Goal: Task Accomplishment & Management: Complete application form

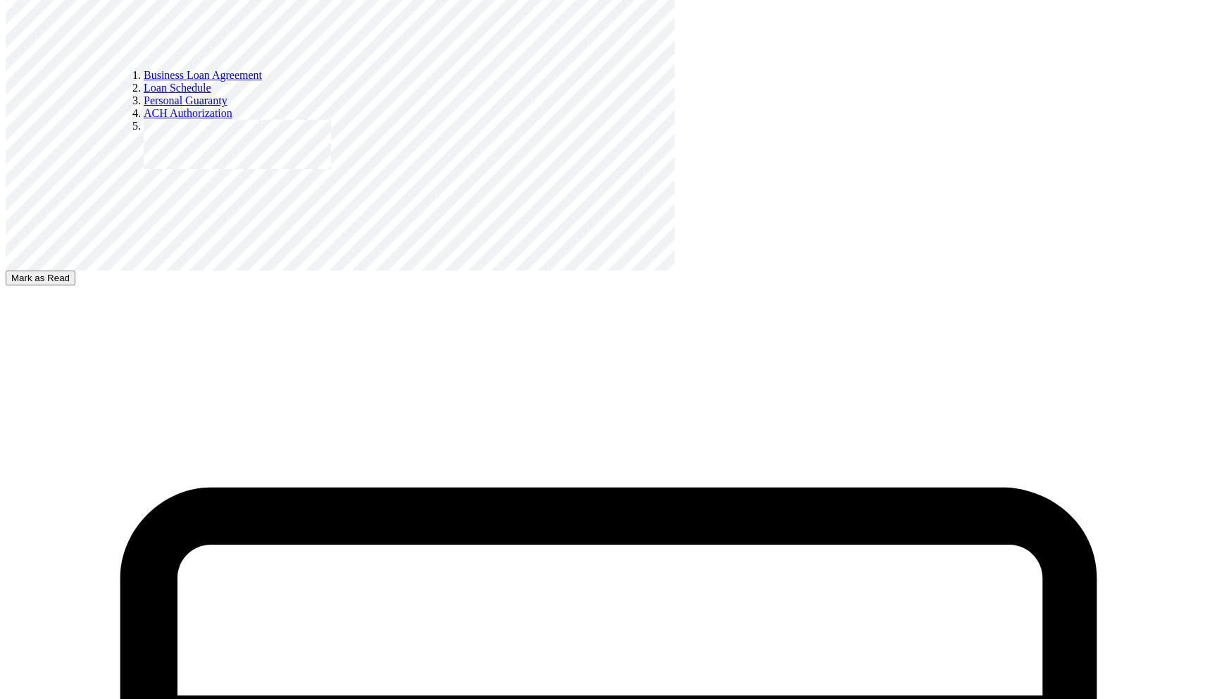
click at [75, 285] on button "Mark as Read" at bounding box center [41, 278] width 70 height 15
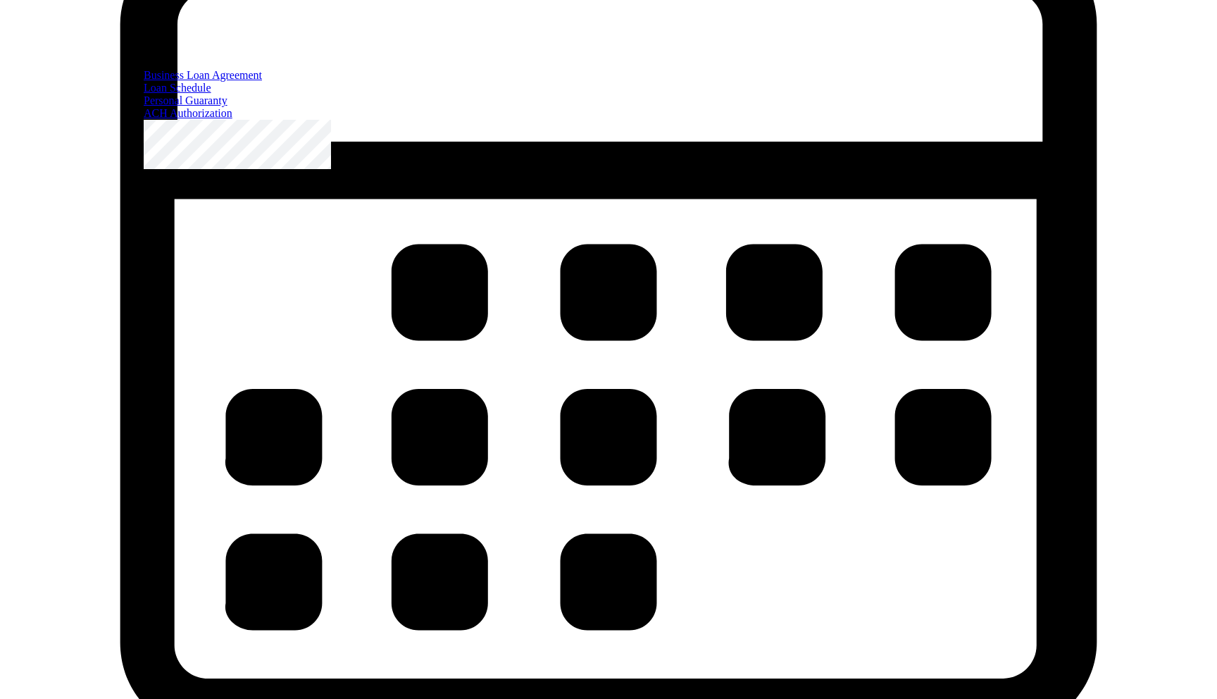
scroll to position [3521, 0]
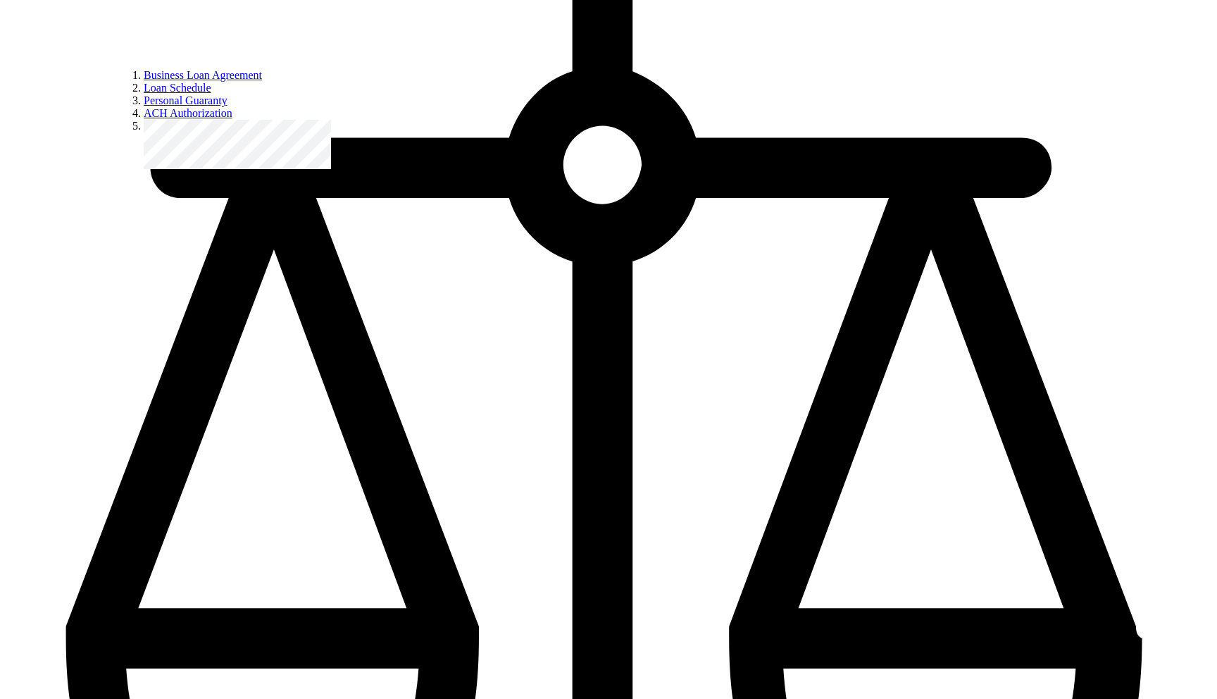
scroll to position [5039, 0]
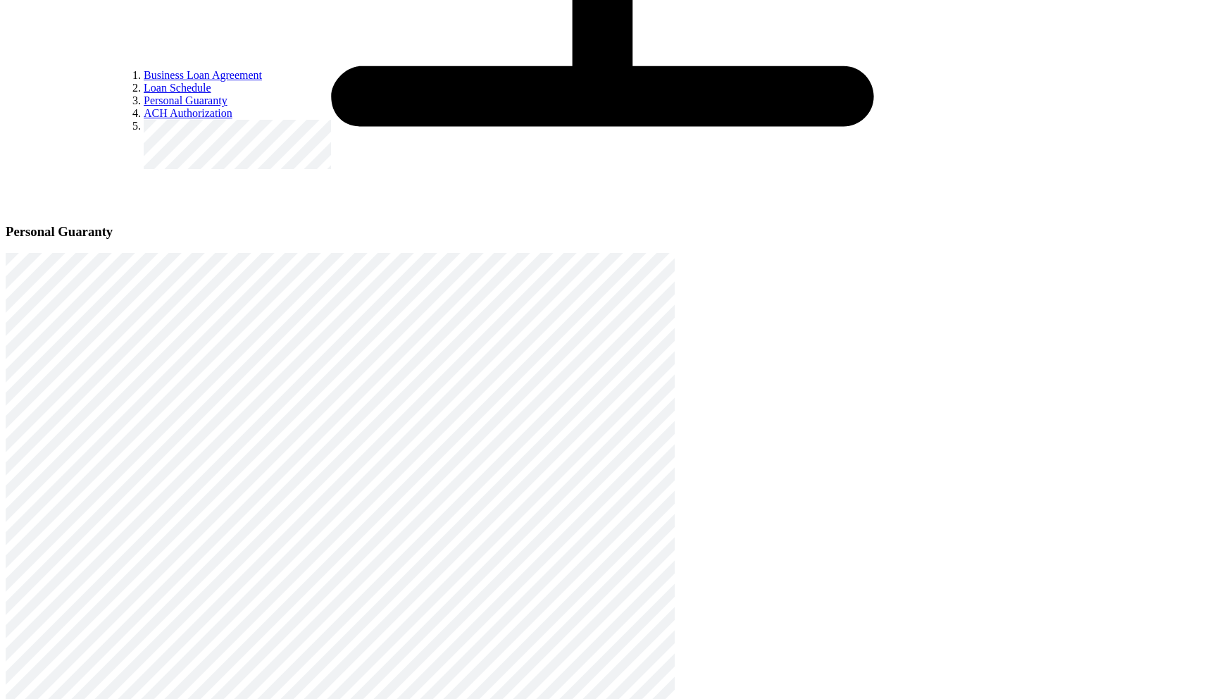
select select "declined_to_answer"
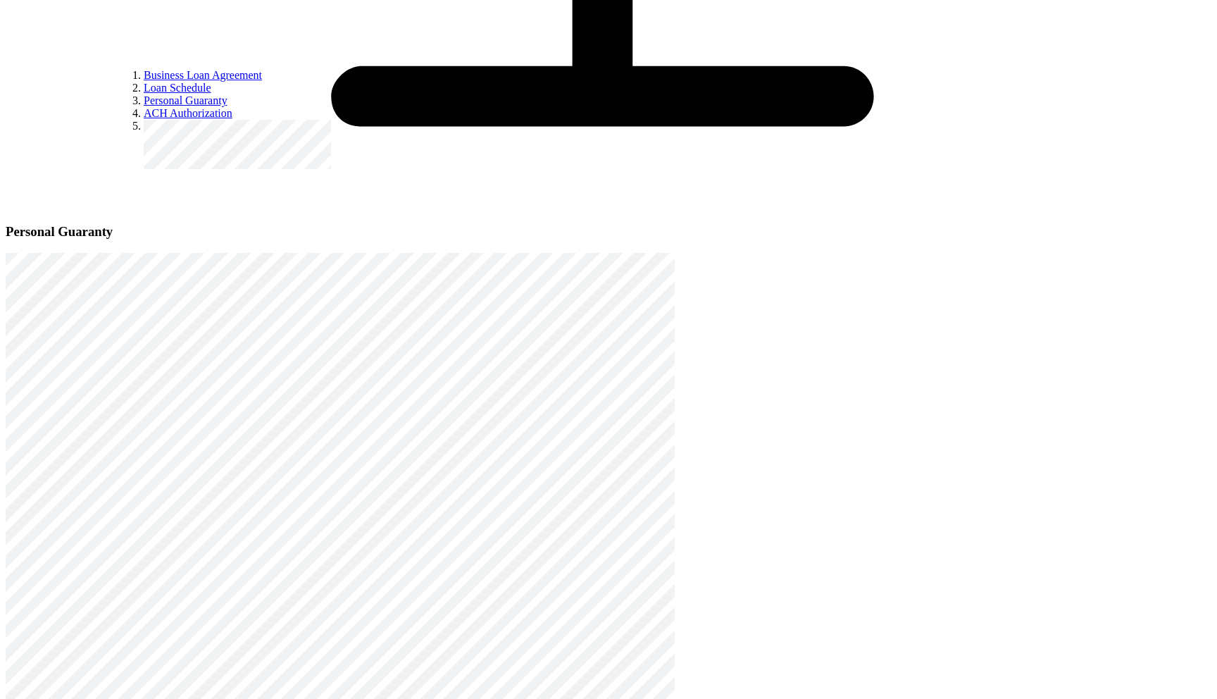
radio input "true"
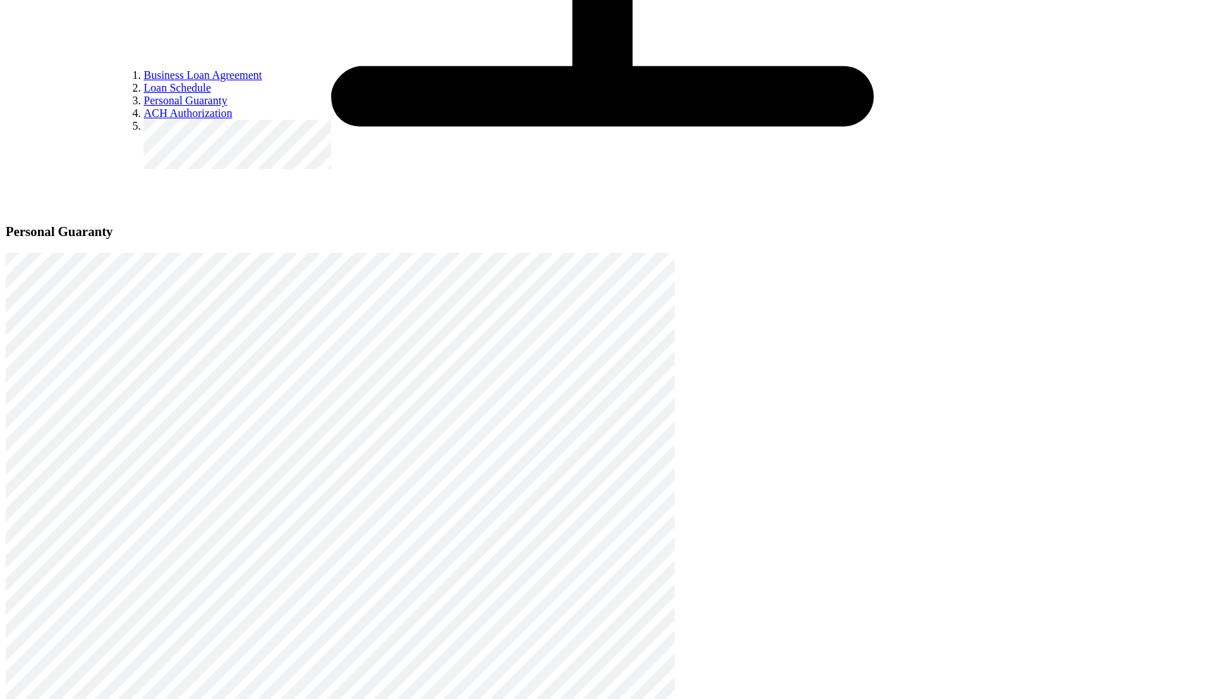
select select "declined_to_answer"
radio input "true"
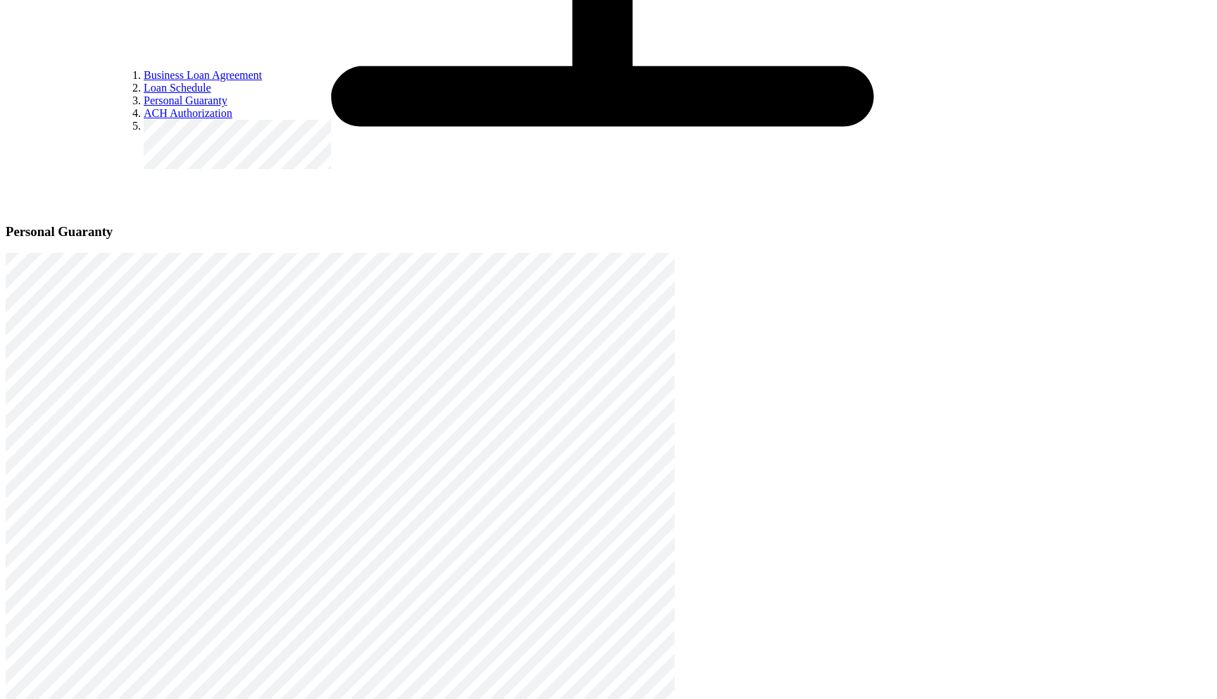
radio input "true"
select select "choose_not_to_answer"
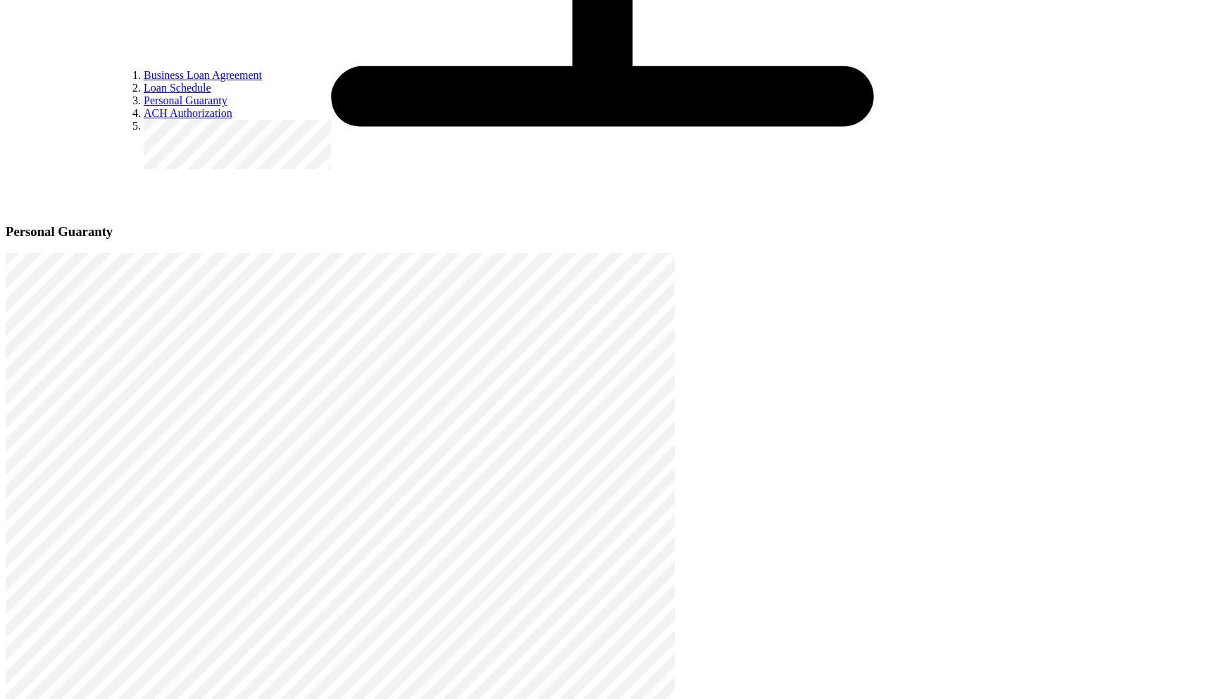
type input "1"
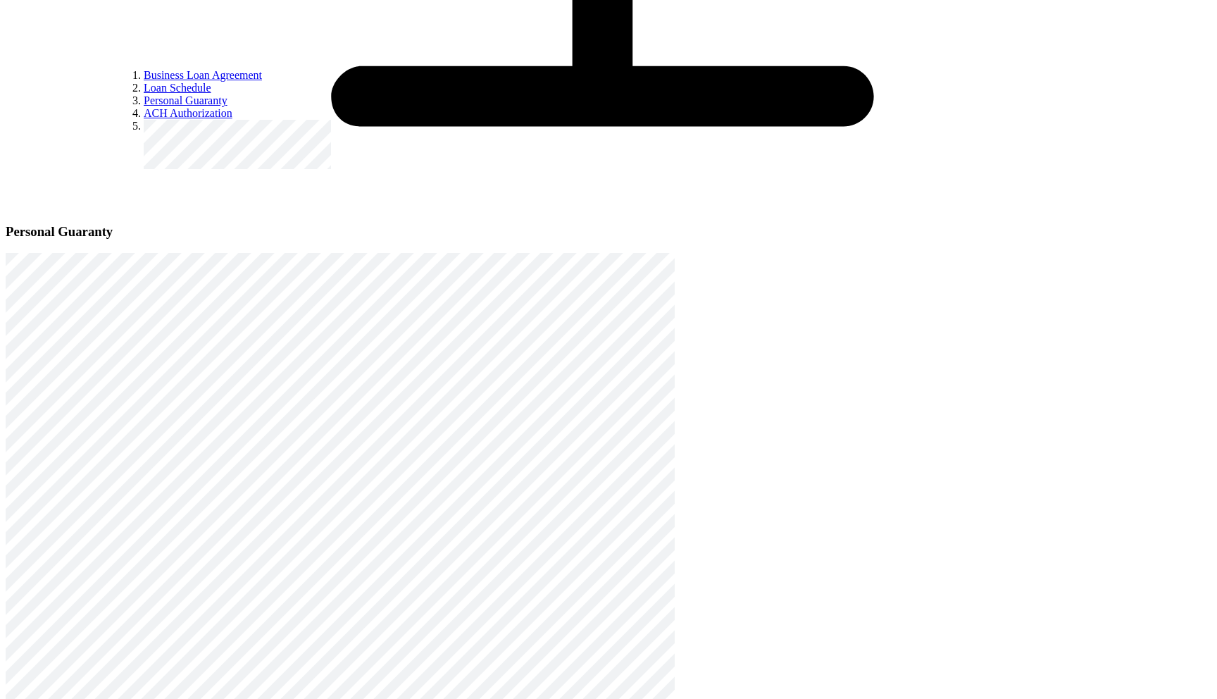
type input "0"
type input "1"
radio input "true"
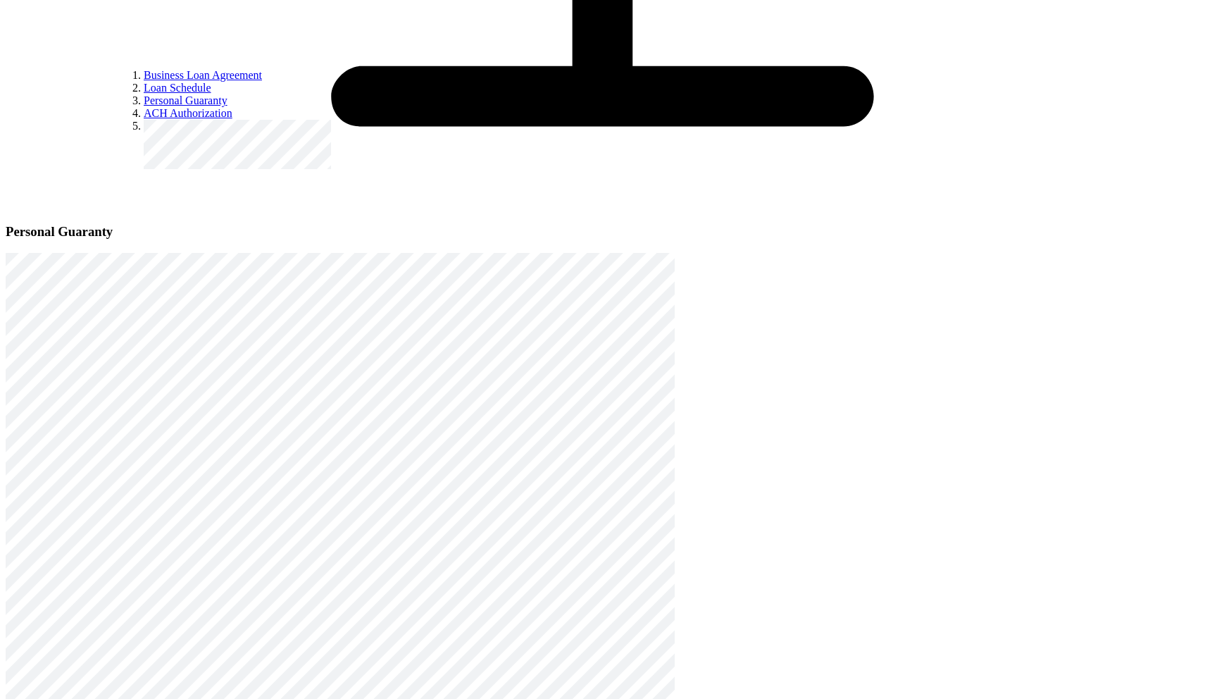
type input "1"
radio input "true"
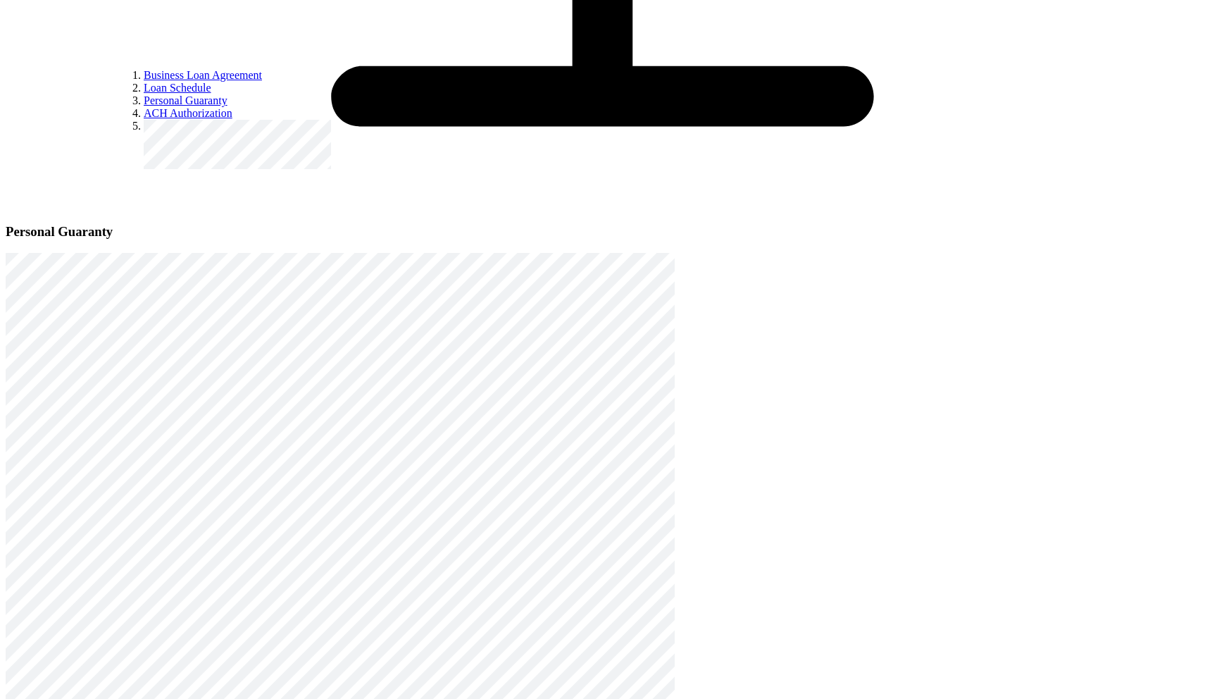
scroll to position [855, 0]
type input "1"
radio input "true"
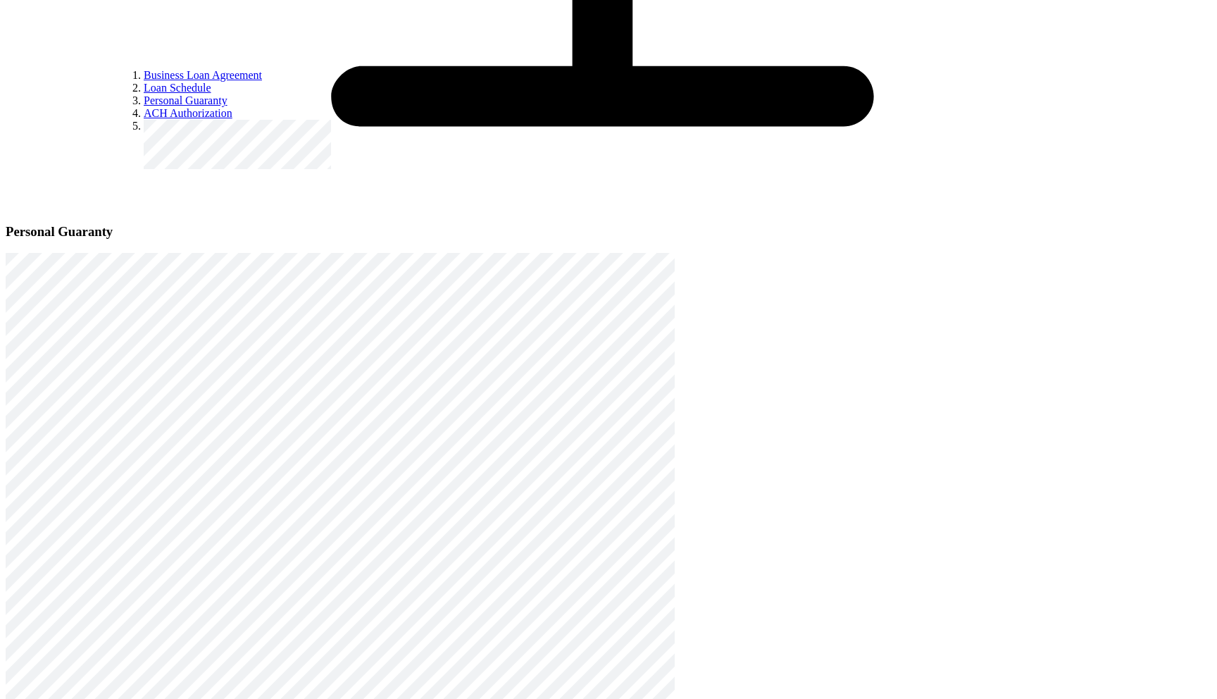
scroll to position [953, 0]
type input "1"
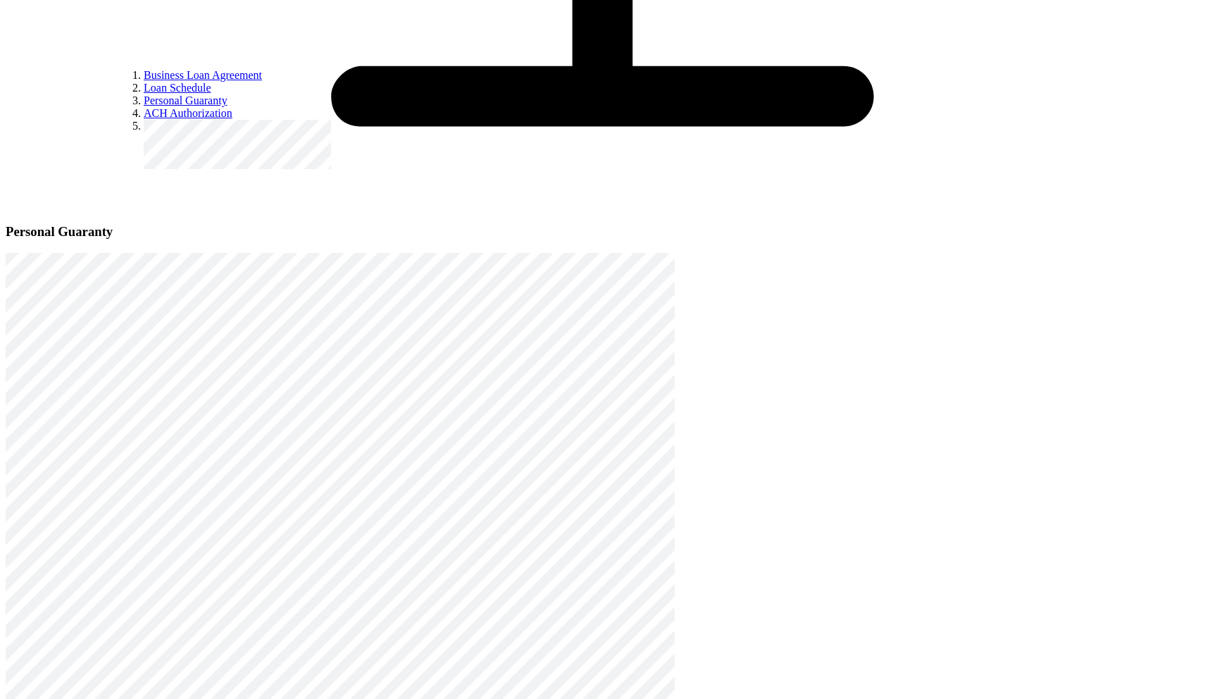
radio input "true"
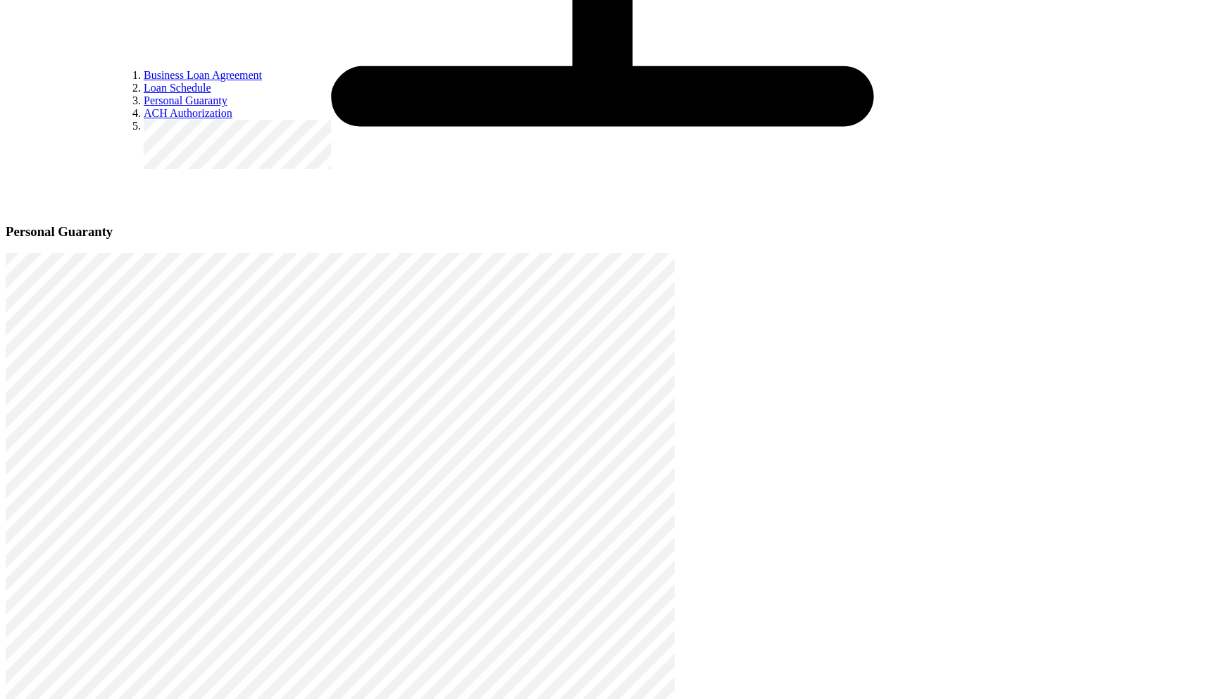
scroll to position [5582, 0]
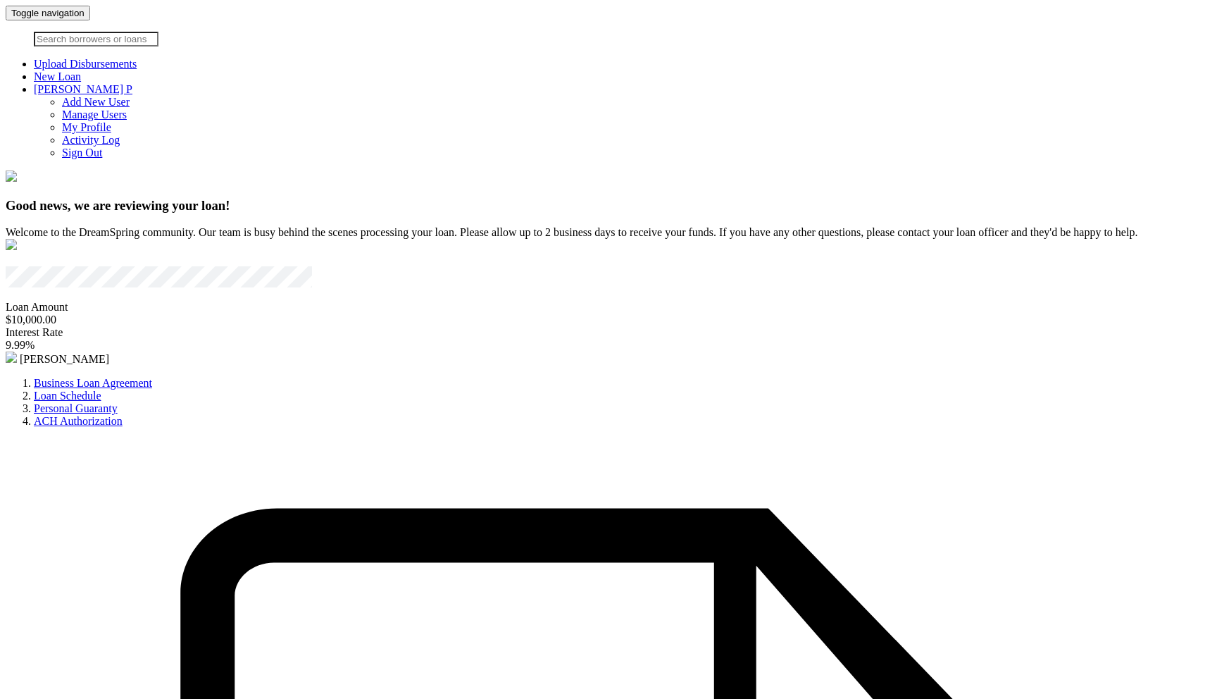
click at [90, 18] on link at bounding box center [90, 12] width 0 height 12
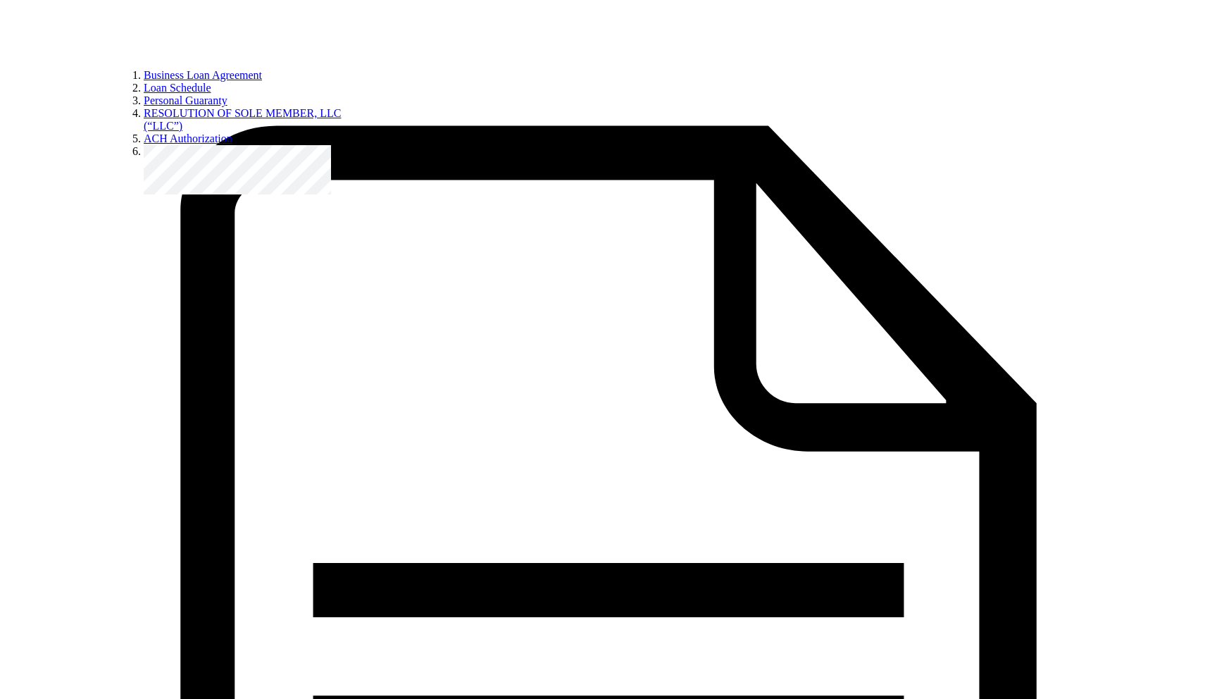
scroll to position [421, 0]
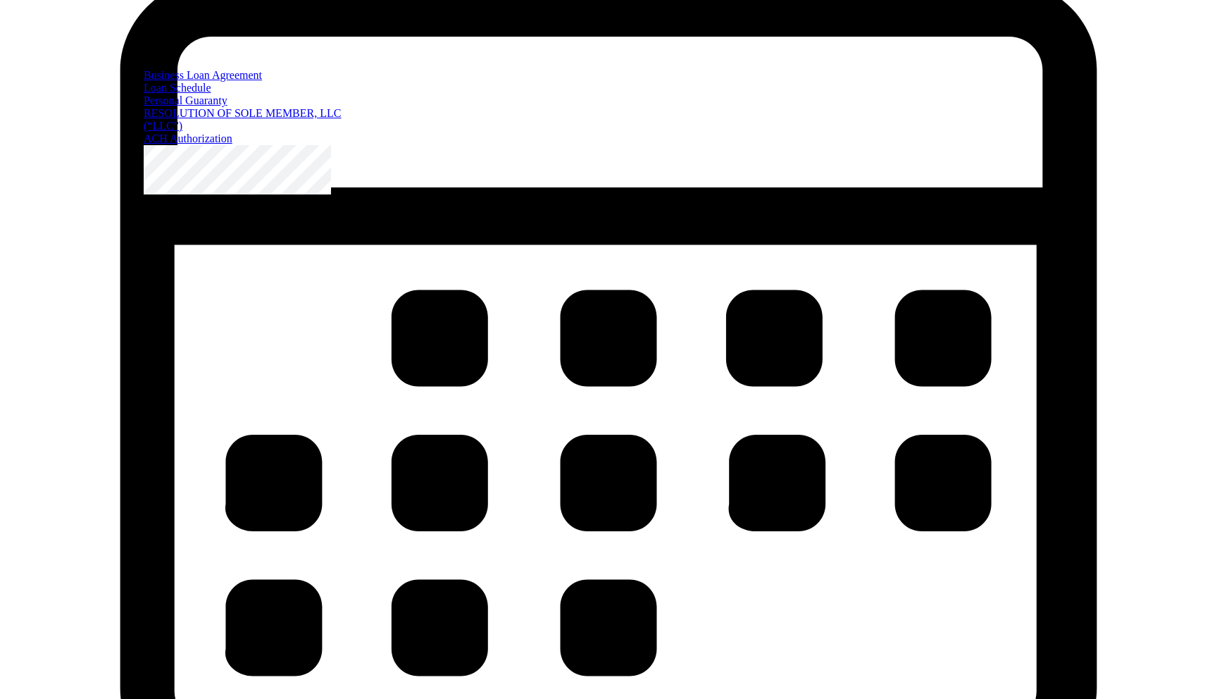
scroll to position [3521, 0]
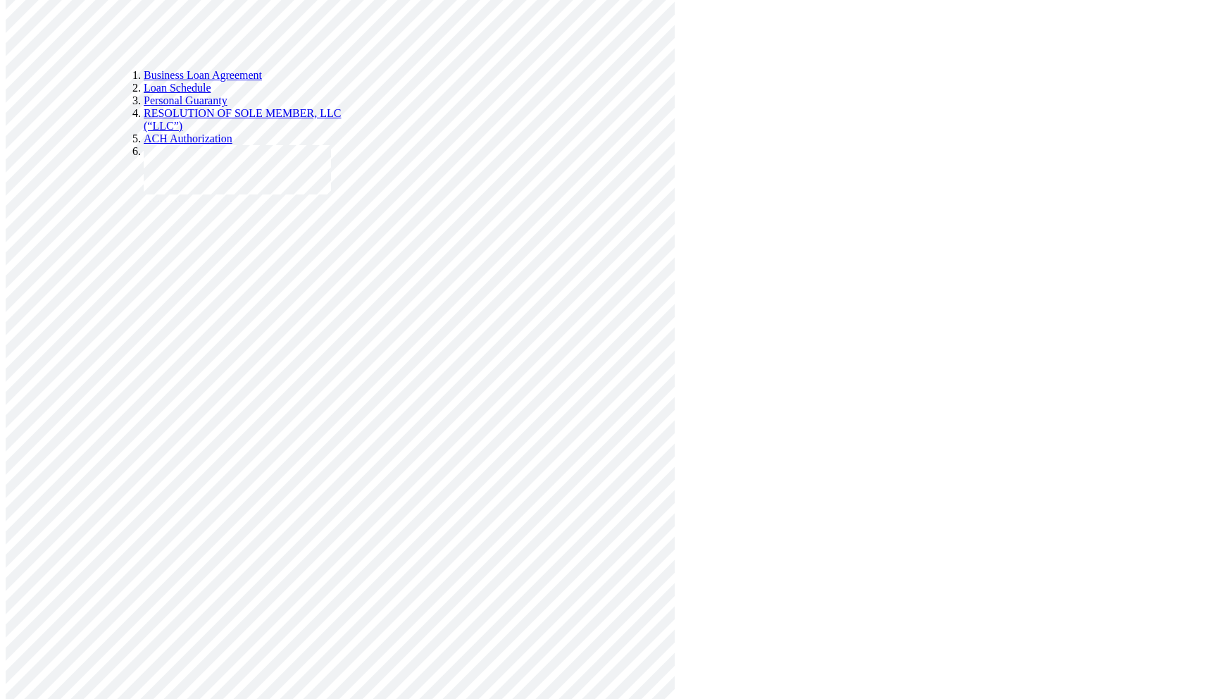
select select "declined_to_answer"
radio input "true"
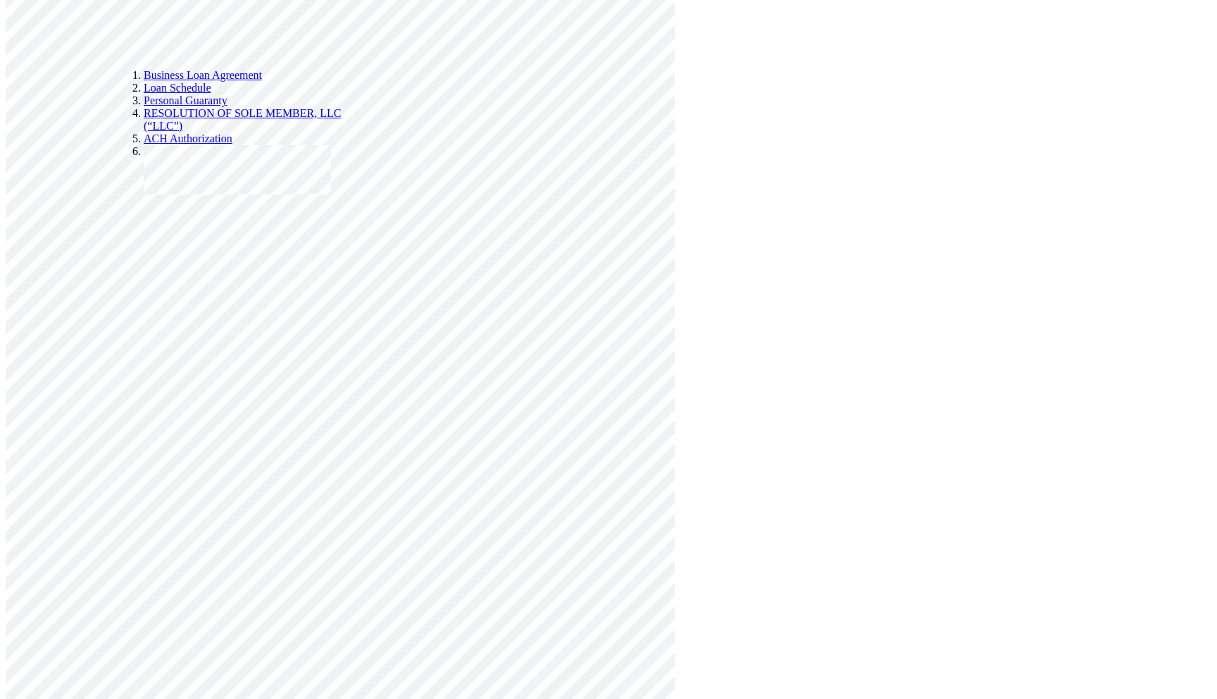
radio input "true"
select select "declined_to_answer"
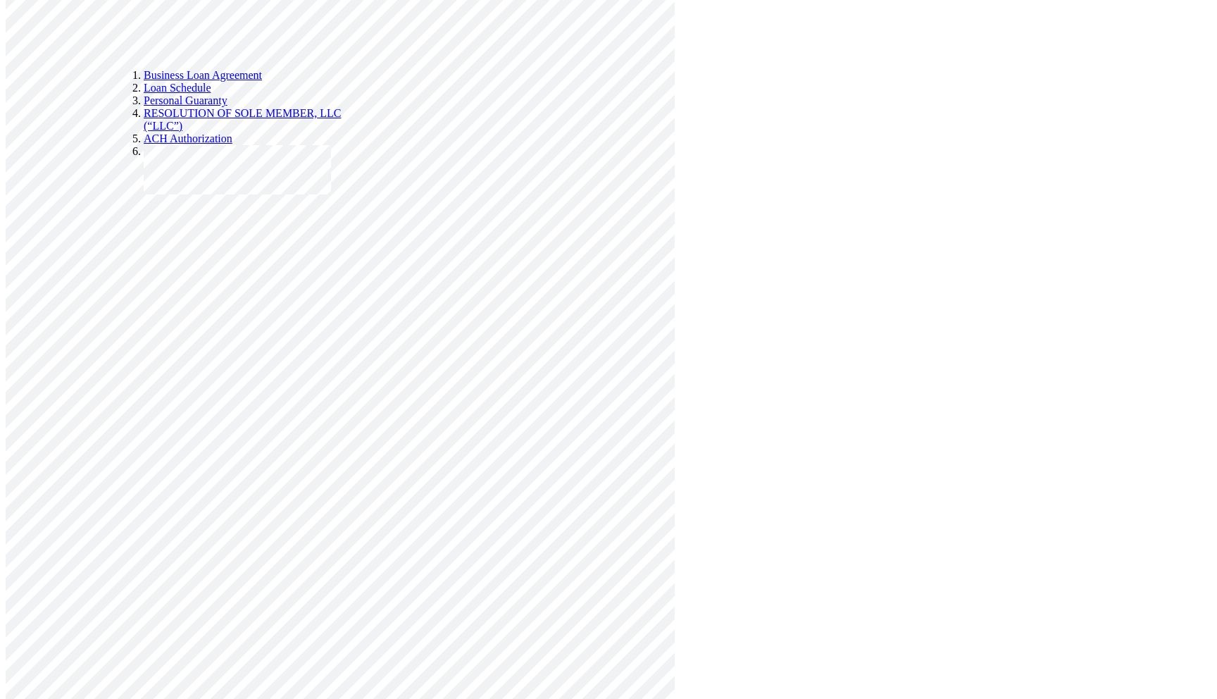
radio input "true"
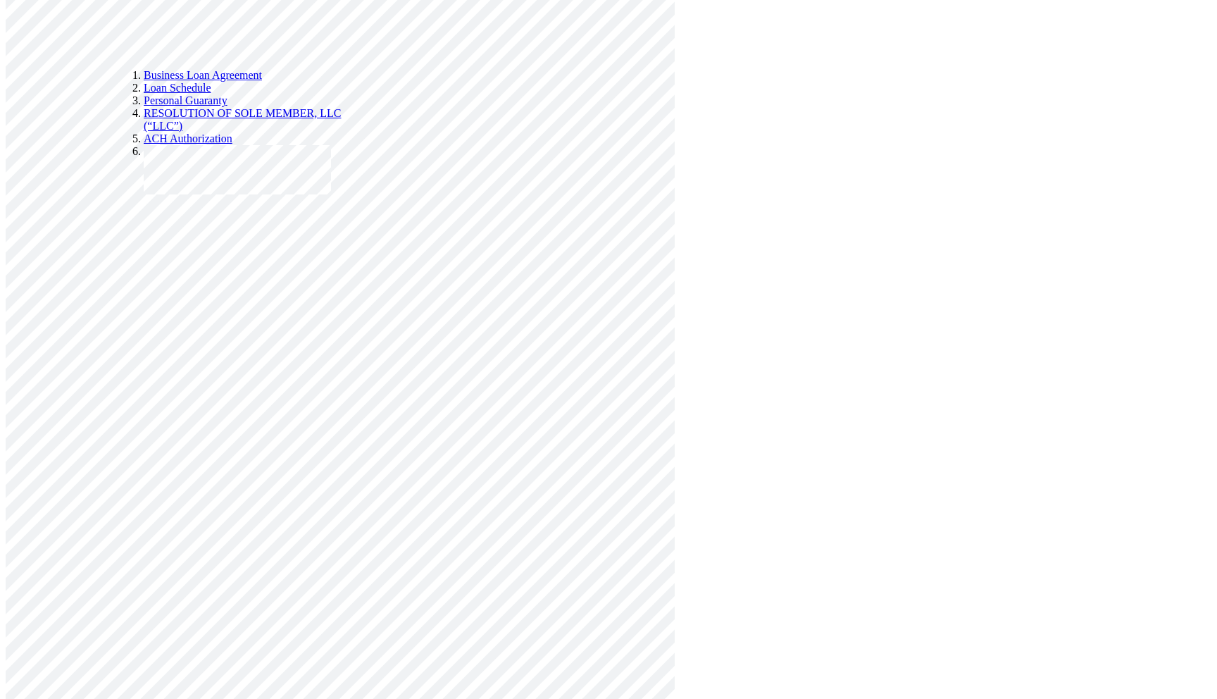
select select "choose_not_to_answer"
type input "1"
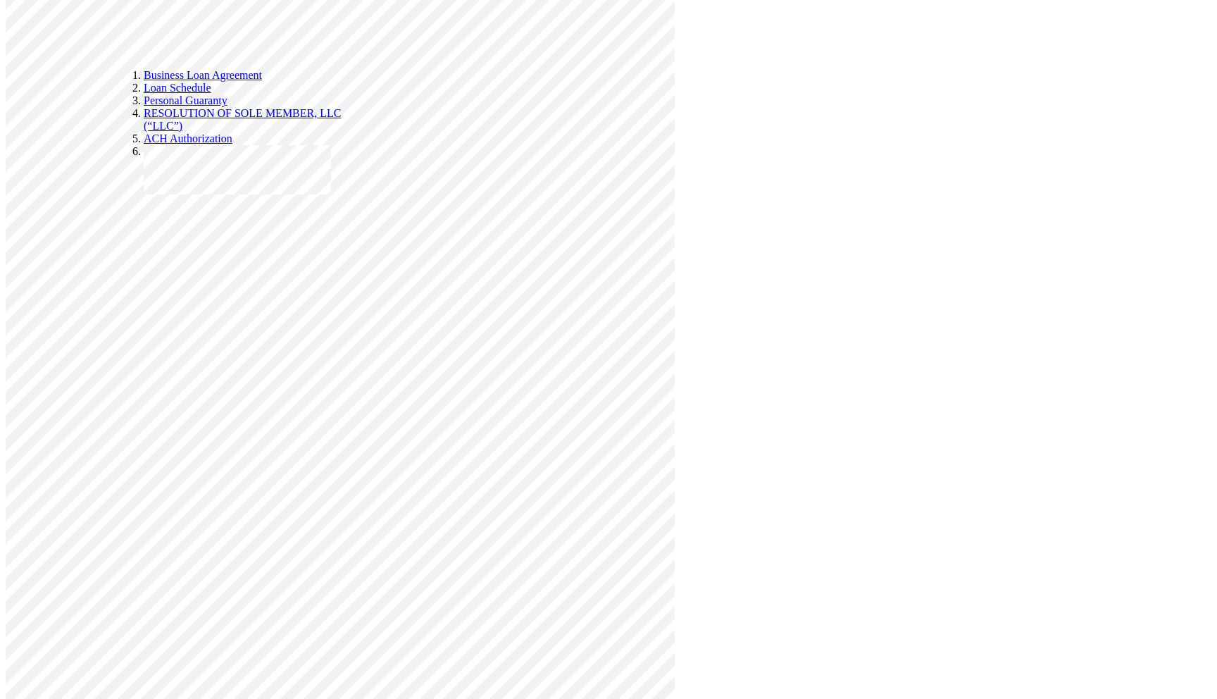
type input "0"
type input "1"
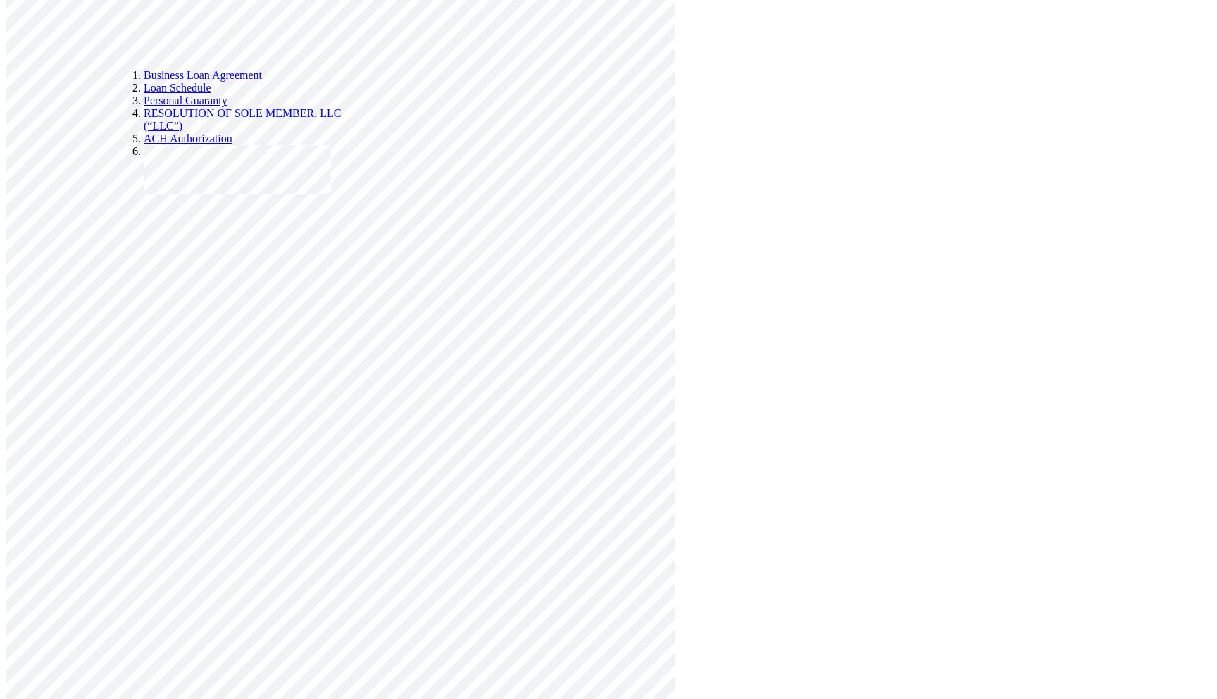
radio input "true"
type input "1"
radio input "true"
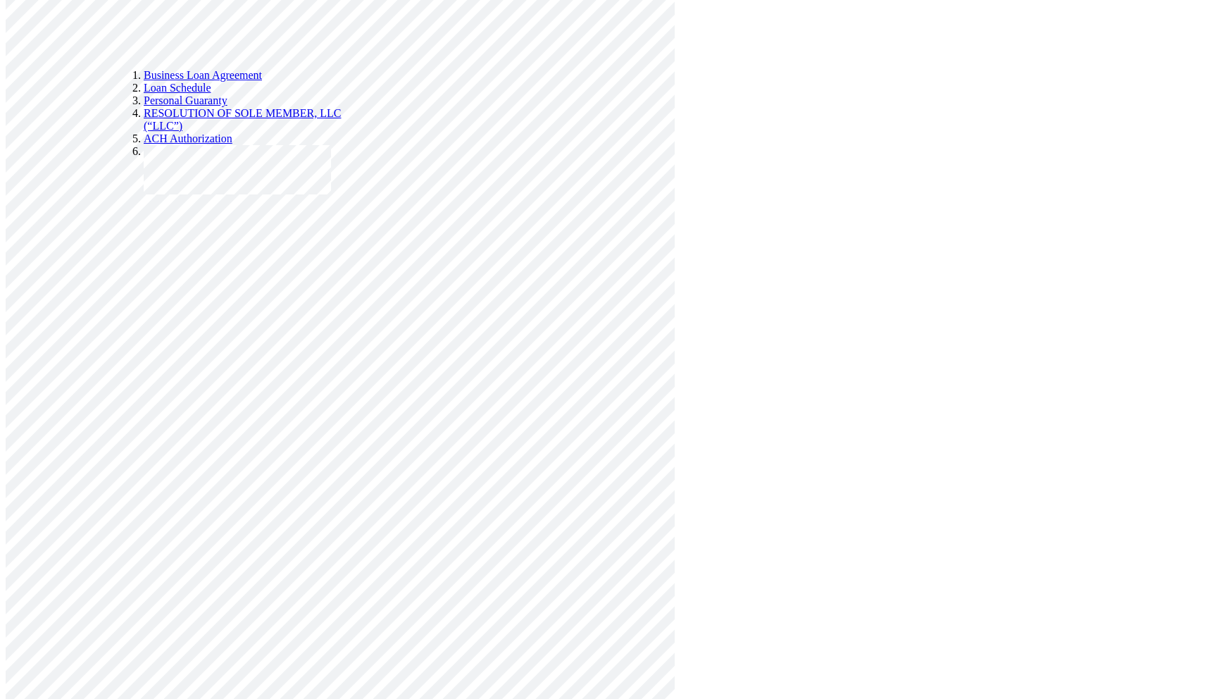
type input "1"
radio input "true"
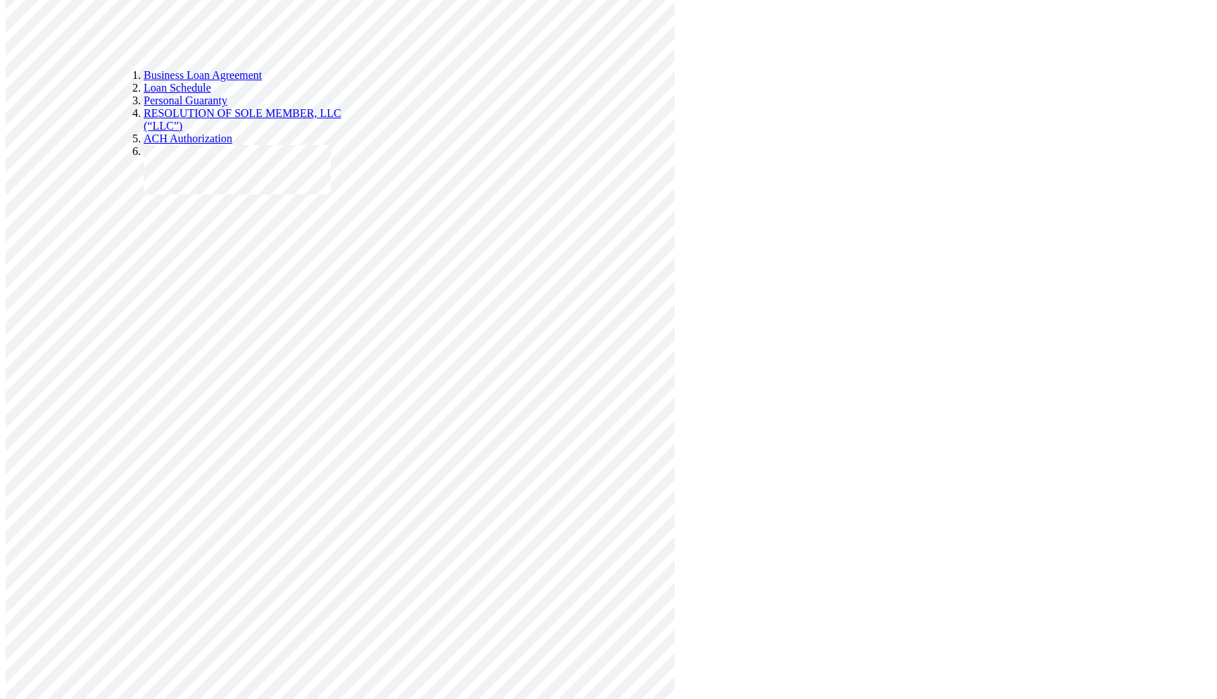
type input "1"
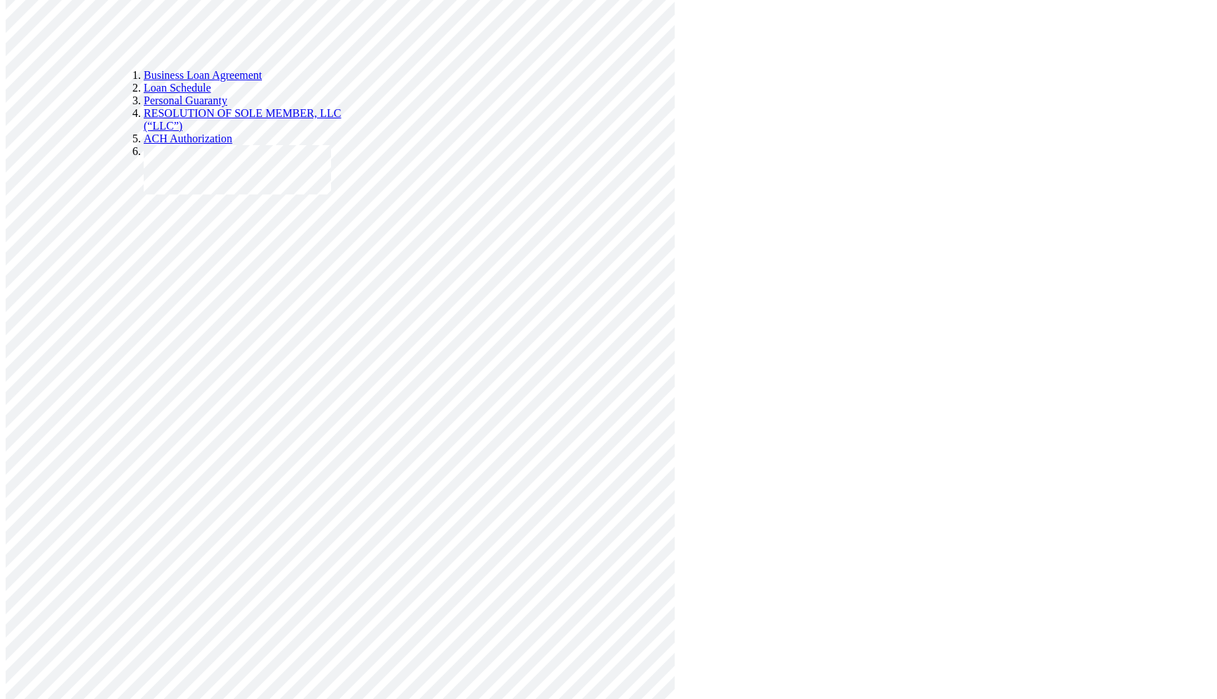
radio input "true"
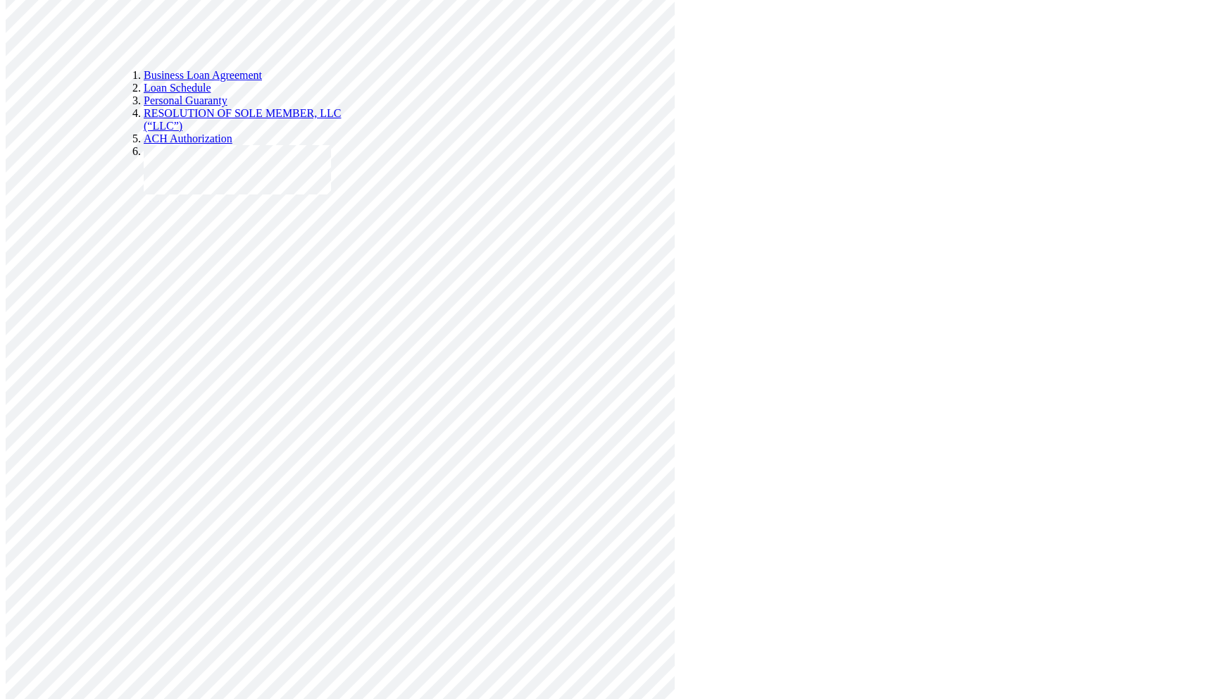
scroll to position [6354, 0]
